Goal: Task Accomplishment & Management: Complete application form

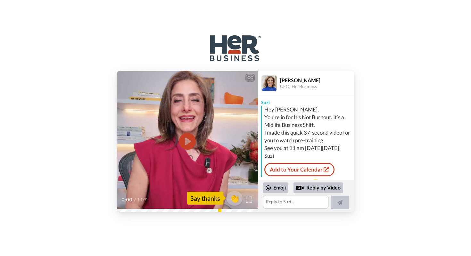
click at [189, 141] on icon "Play/Pause" at bounding box center [187, 141] width 17 height 30
click at [280, 199] on textarea at bounding box center [295, 201] width 65 height 13
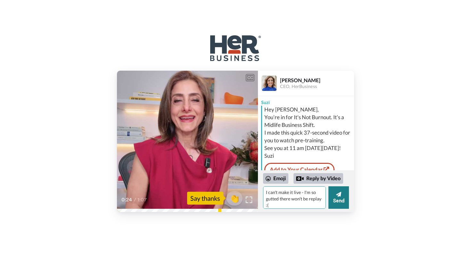
type textarea "I can't make it live - I'm so gutted there won't be replay :("
click at [348, 197] on button "Send" at bounding box center [339, 197] width 21 height 22
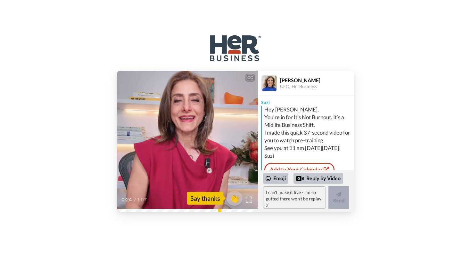
scroll to position [63, 0]
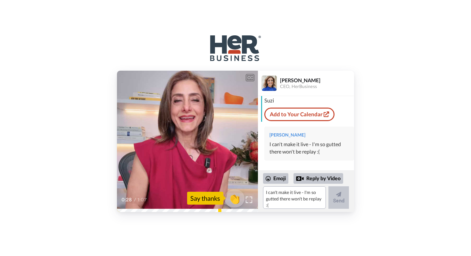
click at [235, 198] on span "👏" at bounding box center [235, 197] width 20 height 13
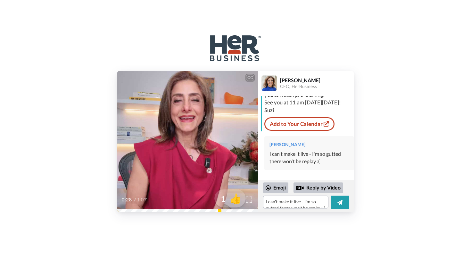
scroll to position [53, 0]
click at [185, 143] on icon "Play/Pause" at bounding box center [187, 141] width 17 height 30
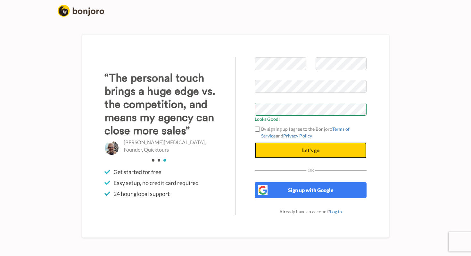
click at [291, 152] on button "Let's go" at bounding box center [311, 150] width 112 height 16
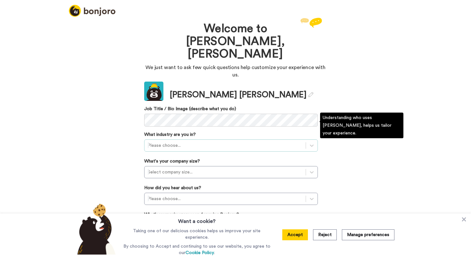
click at [186, 141] on div at bounding box center [225, 145] width 155 height 8
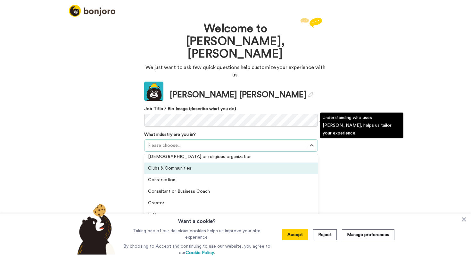
scroll to position [16, 0]
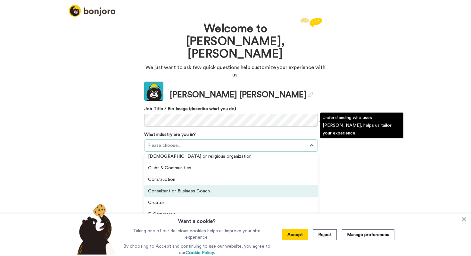
click at [185, 185] on div "Consultant or Business Coach" at bounding box center [231, 191] width 174 height 12
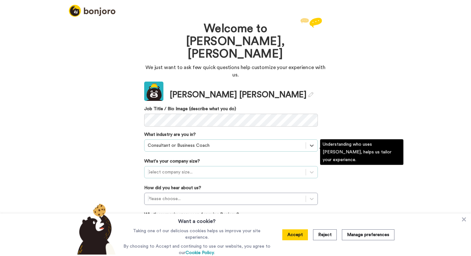
click at [182, 168] on div at bounding box center [225, 172] width 155 height 8
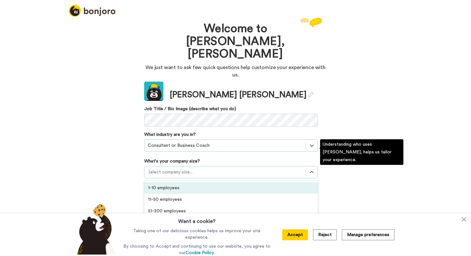
click at [181, 182] on div "1-10 employees" at bounding box center [231, 188] width 174 height 12
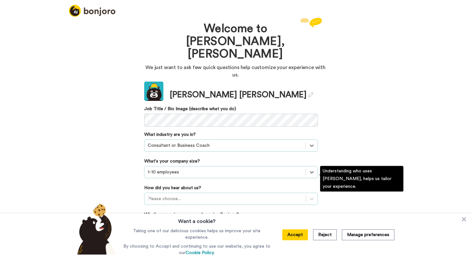
click at [180, 195] on div at bounding box center [225, 199] width 155 height 8
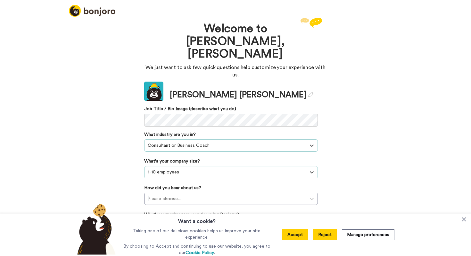
click at [322, 232] on button "Reject" at bounding box center [325, 234] width 24 height 11
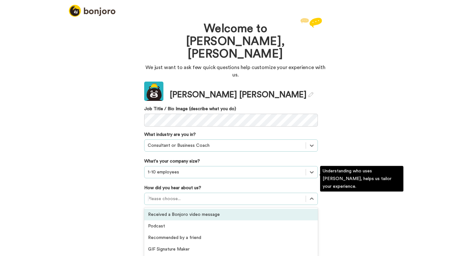
click at [222, 195] on div at bounding box center [225, 199] width 155 height 8
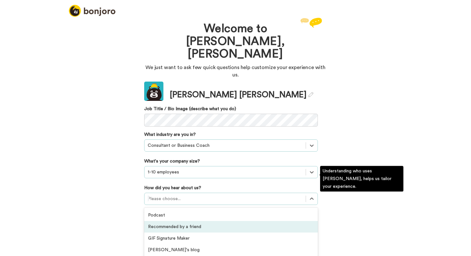
click at [199, 221] on div "Recommended by a friend" at bounding box center [231, 227] width 174 height 12
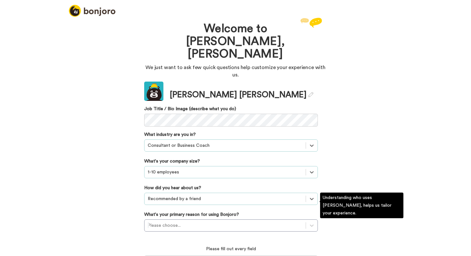
scroll to position [30, 0]
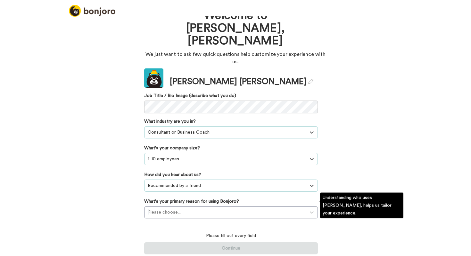
click at [199, 206] on div "Please choose..." at bounding box center [231, 212] width 174 height 12
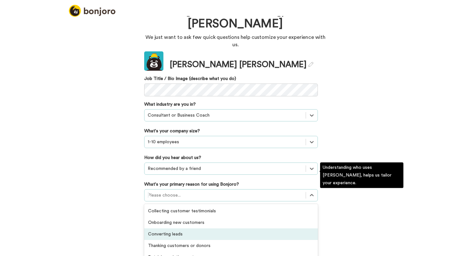
click at [190, 228] on div "Converting leads" at bounding box center [231, 234] width 174 height 12
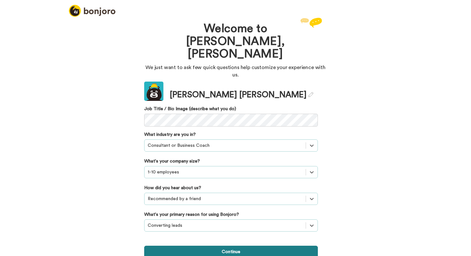
click at [189, 245] on button "Continue" at bounding box center [231, 251] width 174 height 12
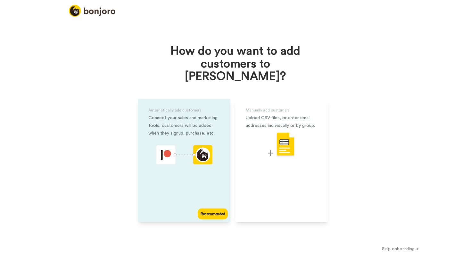
click at [199, 151] on icon "animation" at bounding box center [199, 151] width 0 height 1
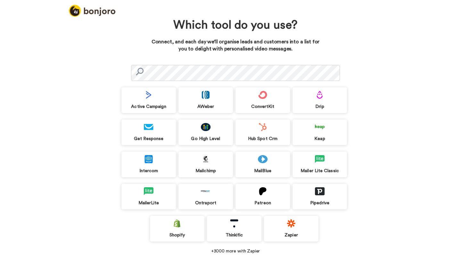
click at [325, 158] on div "Mailer Lite Classic" at bounding box center [320, 164] width 55 height 26
click at [154, 195] on div "MailerLite" at bounding box center [149, 196] width 55 height 26
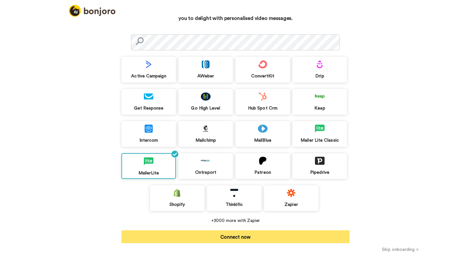
click at [238, 237] on button "Connect now" at bounding box center [236, 236] width 228 height 13
